Goal: Transaction & Acquisition: Subscribe to service/newsletter

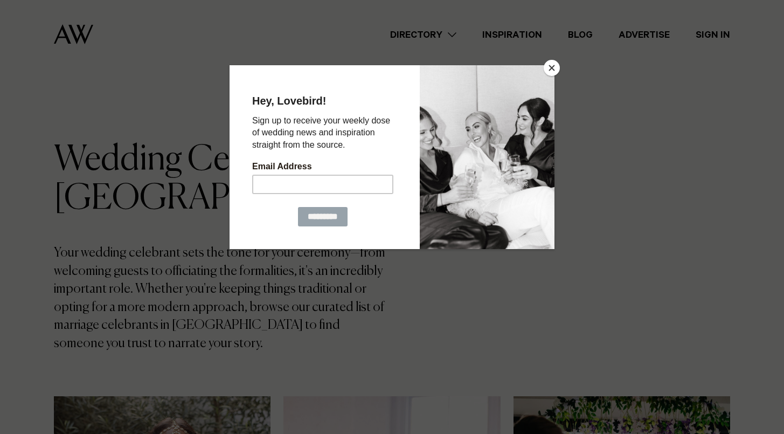
click at [551, 65] on button "Close" at bounding box center [552, 68] width 16 height 16
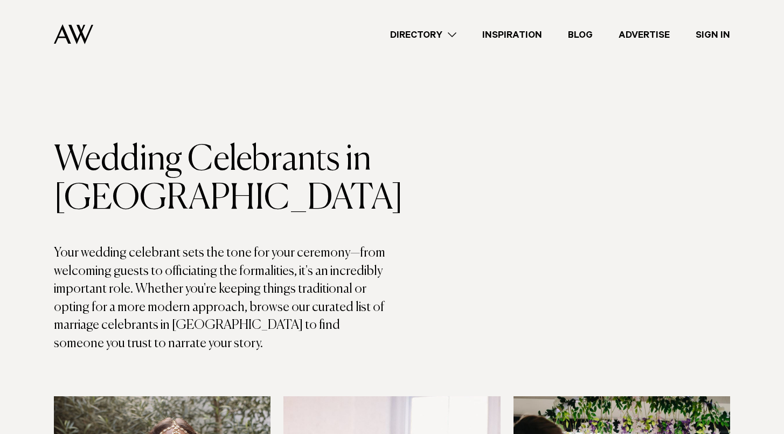
click at [446, 31] on link "Directory" at bounding box center [423, 34] width 92 height 15
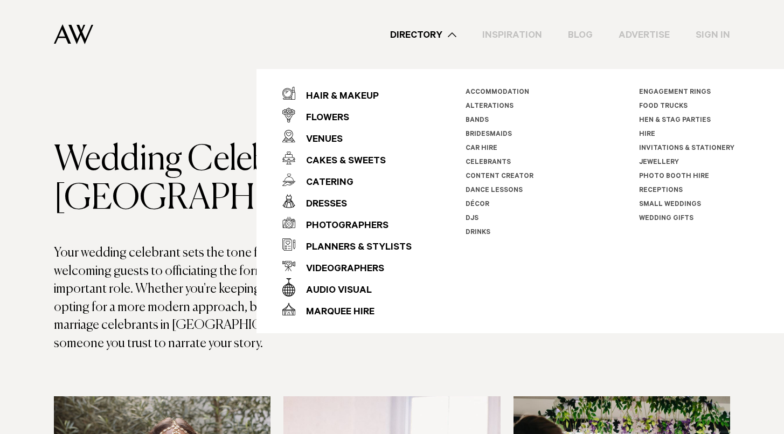
click at [146, 282] on p "Your wedding celebrant sets the tone for your ceremony—from welcoming guests to…" at bounding box center [223, 298] width 338 height 109
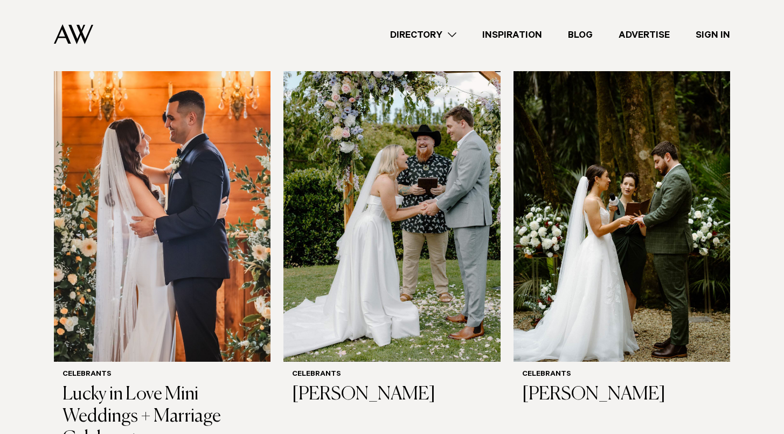
scroll to position [1136, 0]
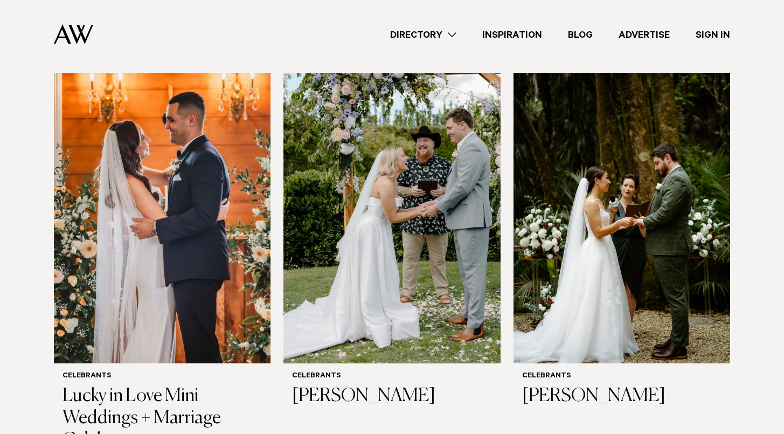
click at [650, 32] on link "Advertise" at bounding box center [644, 34] width 77 height 15
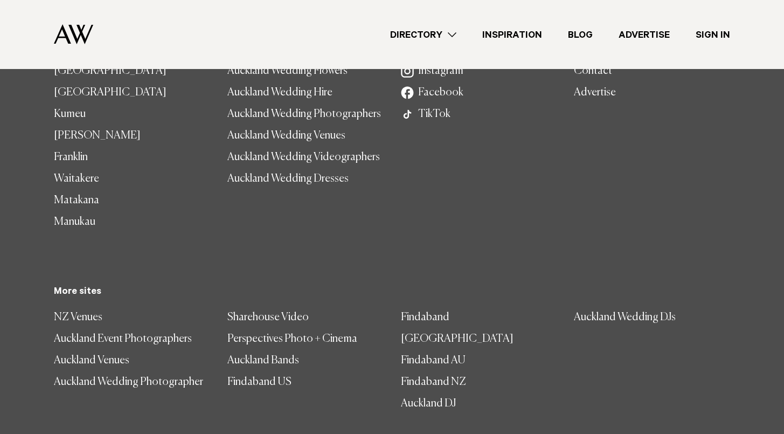
scroll to position [6997, 0]
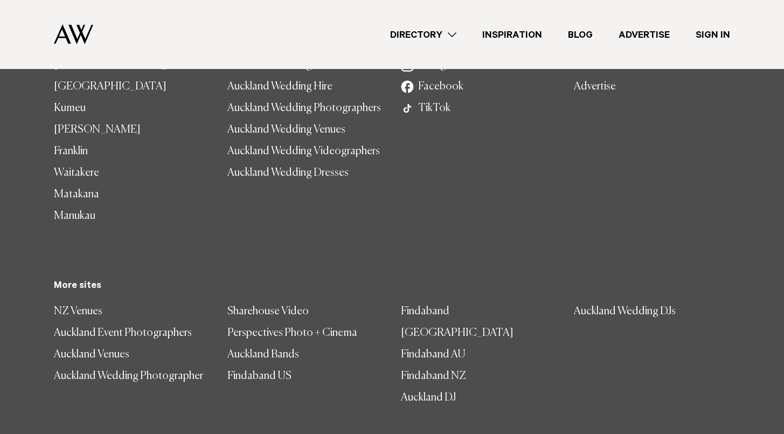
click at [643, 33] on link "Advertise" at bounding box center [644, 34] width 77 height 15
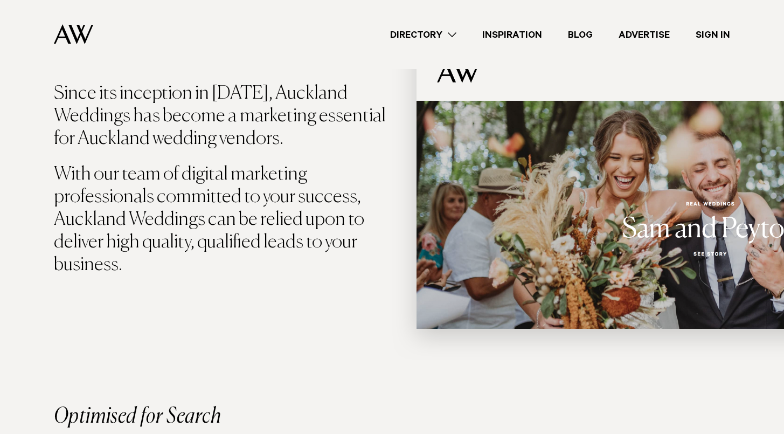
scroll to position [581, 0]
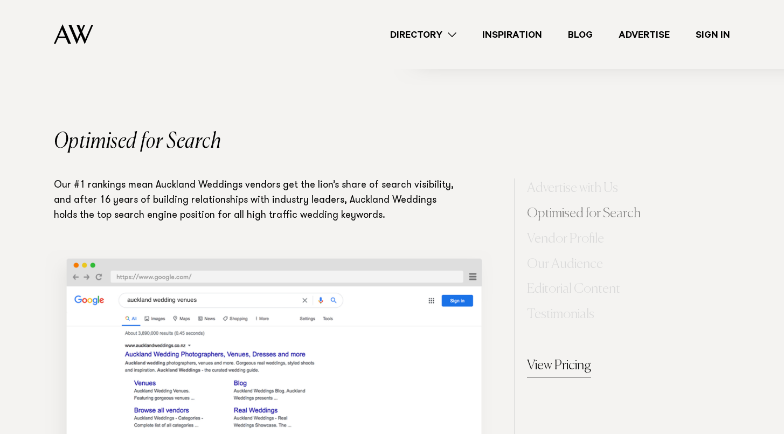
click at [579, 361] on link "View Pricing" at bounding box center [559, 367] width 64 height 22
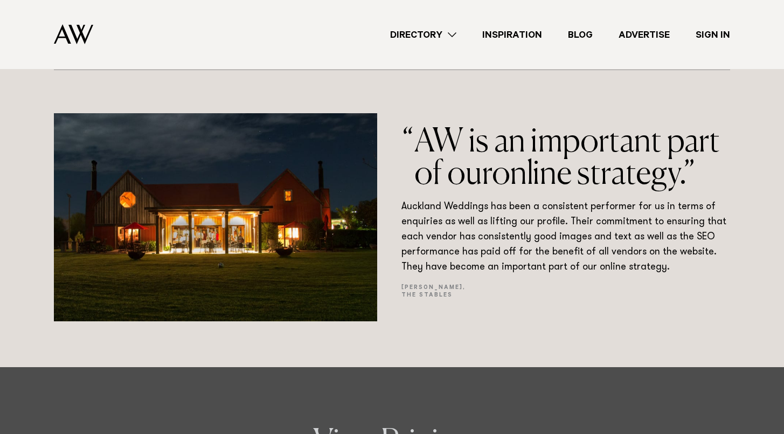
scroll to position [2102, 0]
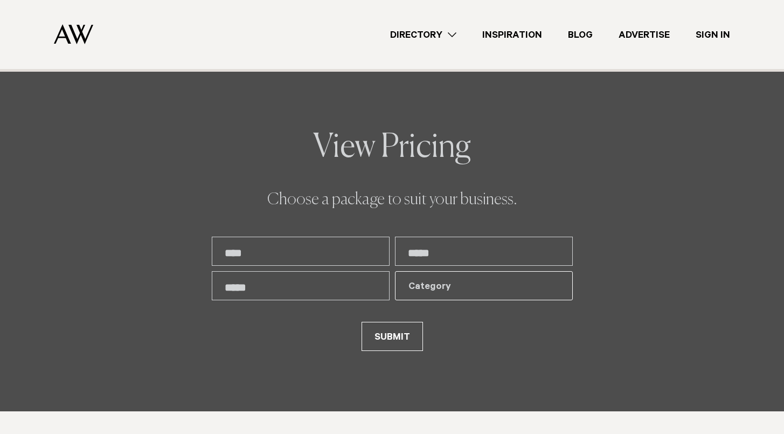
click at [423, 285] on div "Category" at bounding box center [477, 287] width 138 height 13
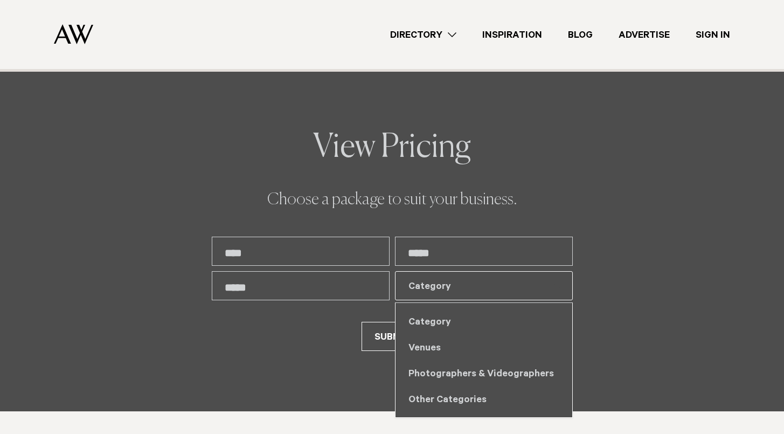
click at [467, 398] on div "Other Categories" at bounding box center [483, 399] width 177 height 26
select select "*"
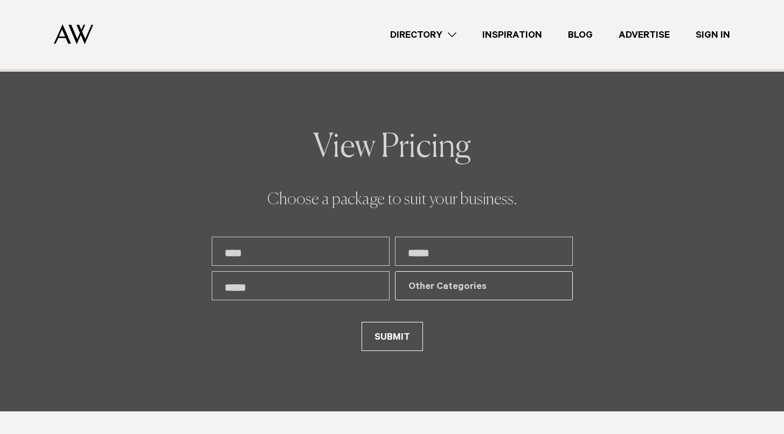
click at [434, 34] on link "Directory" at bounding box center [423, 34] width 92 height 15
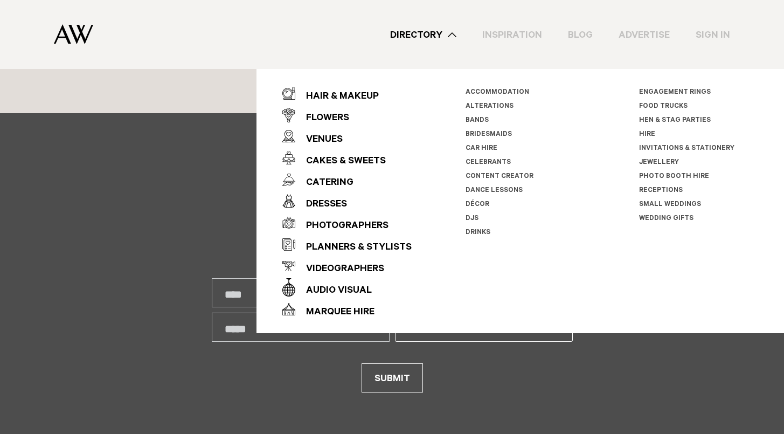
click at [493, 160] on link "Celebrants" at bounding box center [488, 163] width 45 height 8
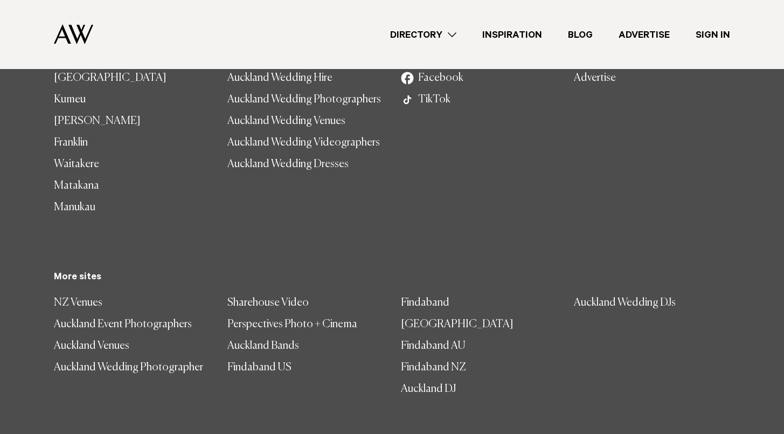
scroll to position [2186, 0]
